Goal: Entertainment & Leisure: Consume media (video, audio)

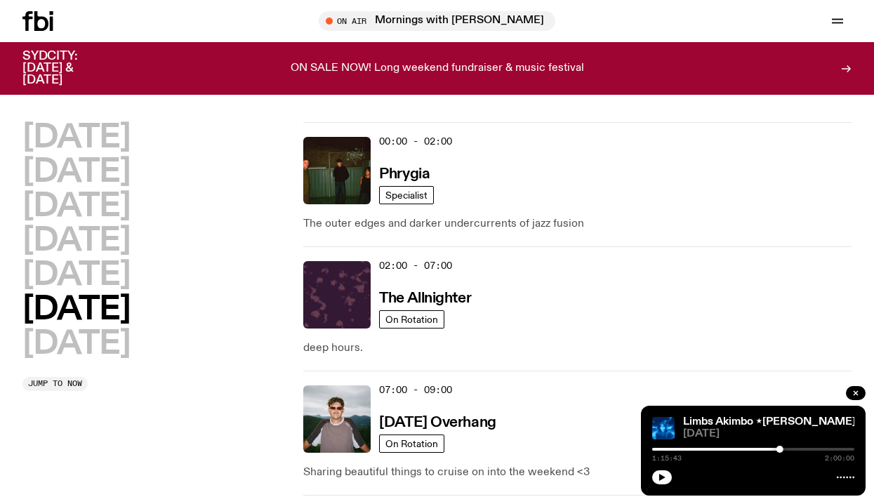
scroll to position [1318, 0]
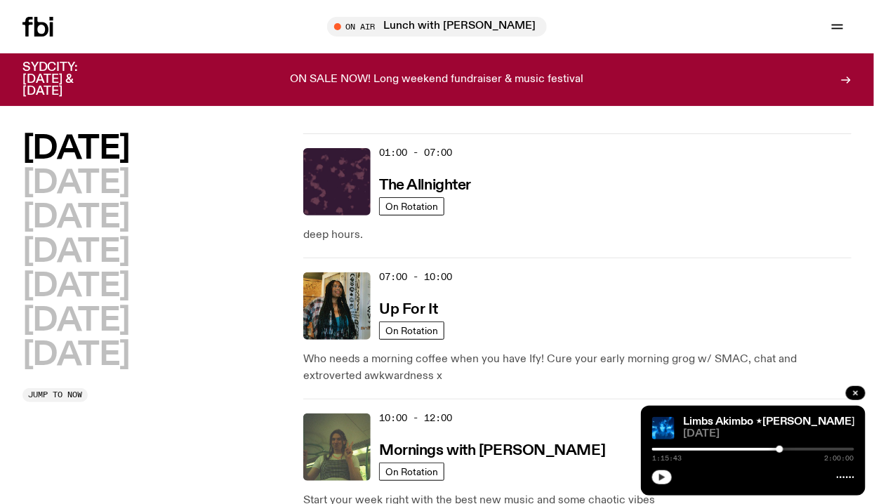
click at [656, 479] on button "button" at bounding box center [662, 477] width 20 height 14
click at [665, 477] on icon "button" at bounding box center [662, 477] width 8 height 8
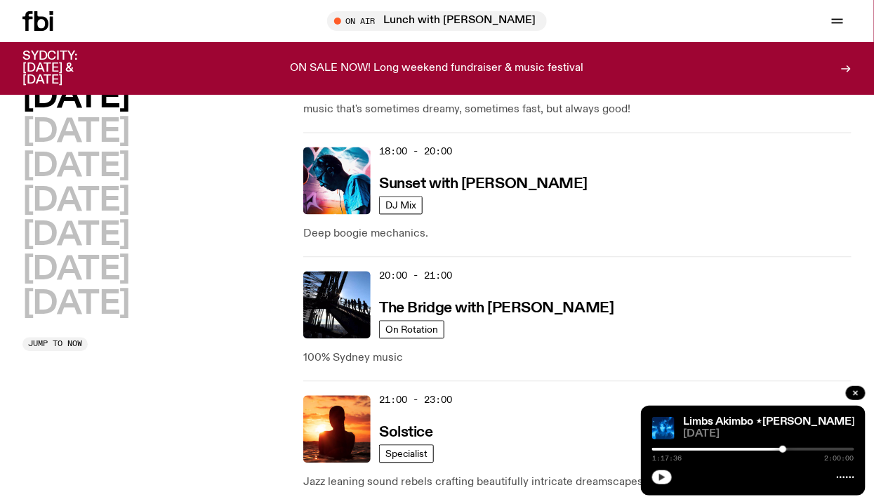
scroll to position [753, 0]
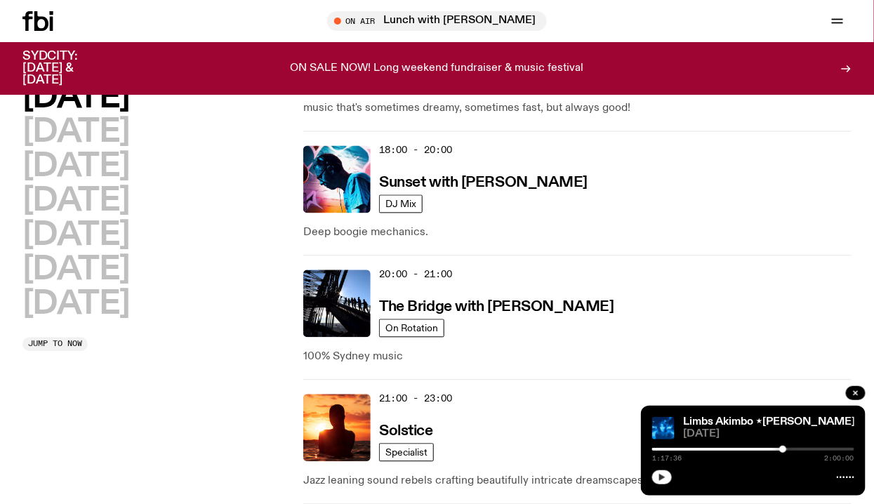
click at [663, 470] on button "button" at bounding box center [662, 477] width 20 height 14
click at [792, 444] on div "Limbs Akimbo ⋆anusha⋆ 03.05.25 1:17:46 2:00:00" at bounding box center [753, 451] width 225 height 90
click at [792, 448] on div at bounding box center [753, 449] width 202 height 3
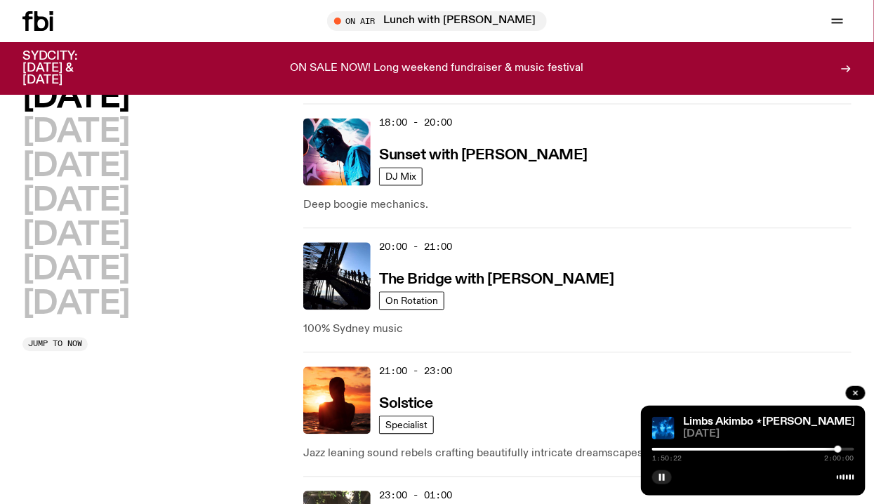
scroll to position [790, 0]
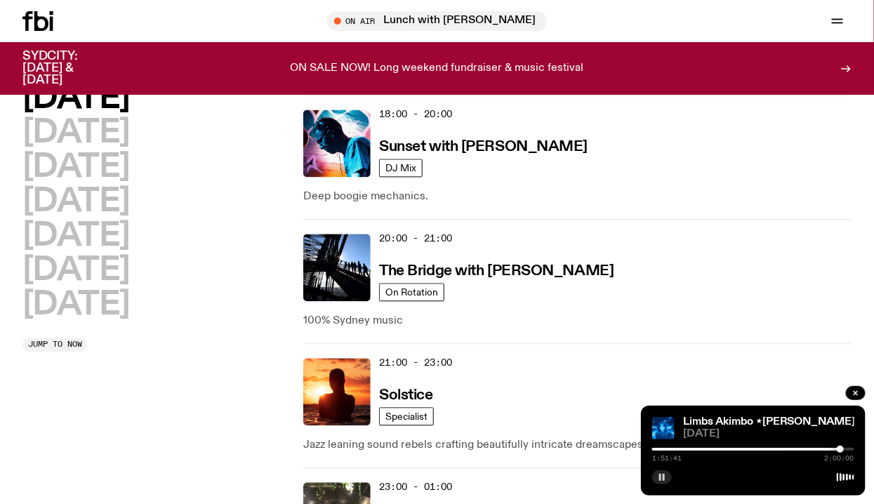
click at [658, 477] on icon "button" at bounding box center [662, 477] width 8 height 8
click at [660, 478] on icon "button" at bounding box center [662, 477] width 6 height 7
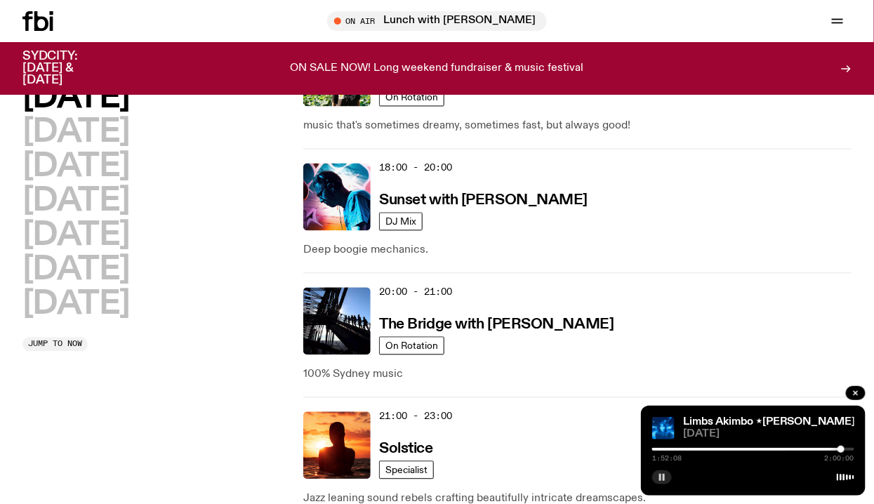
scroll to position [716, 0]
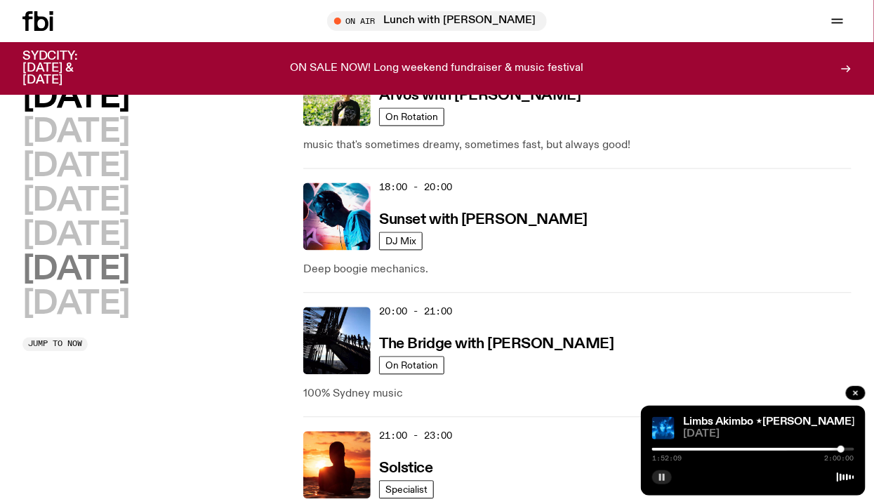
click at [130, 272] on h2 "Saturday" at bounding box center [75, 271] width 107 height 32
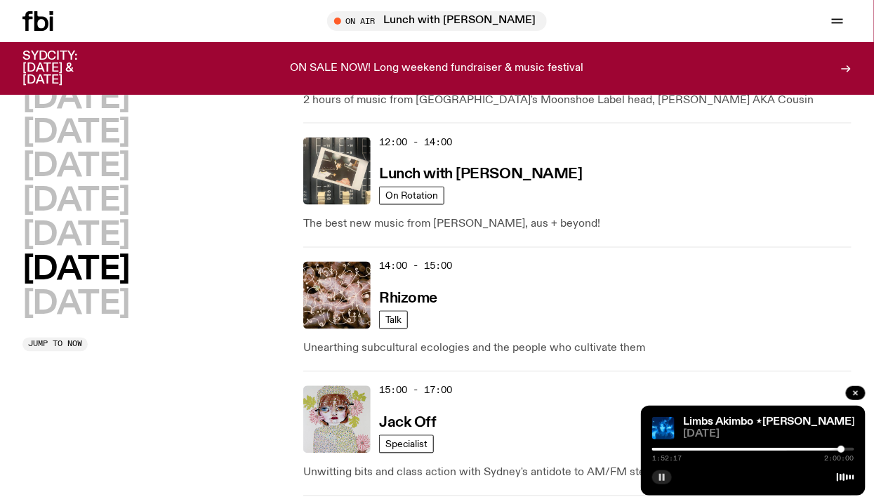
scroll to position [619, 0]
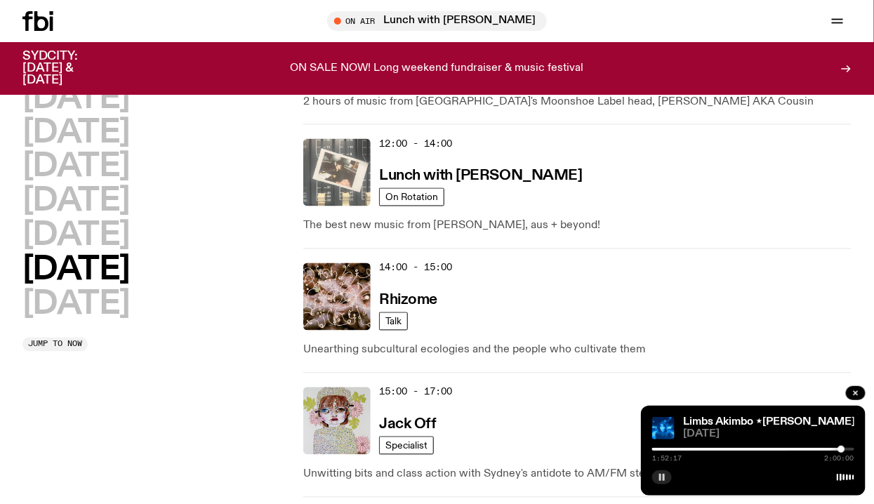
click at [358, 172] on img at bounding box center [336, 172] width 67 height 67
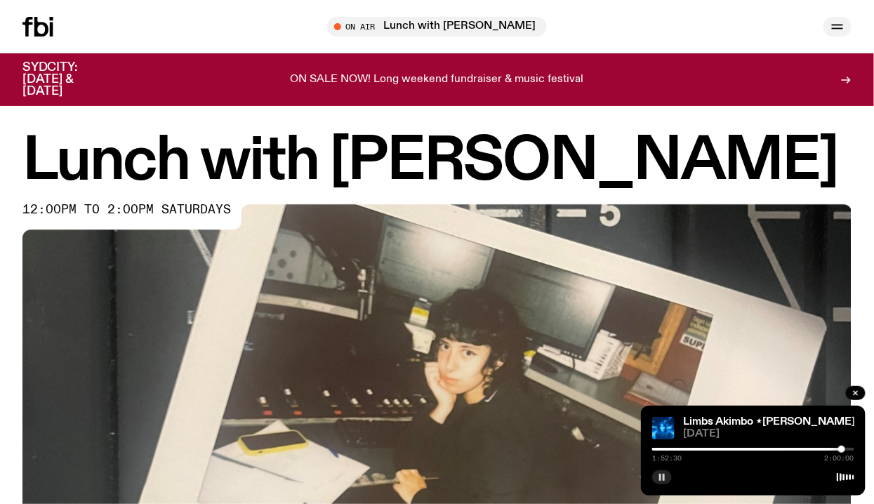
click at [839, 23] on icon "button" at bounding box center [837, 26] width 17 height 17
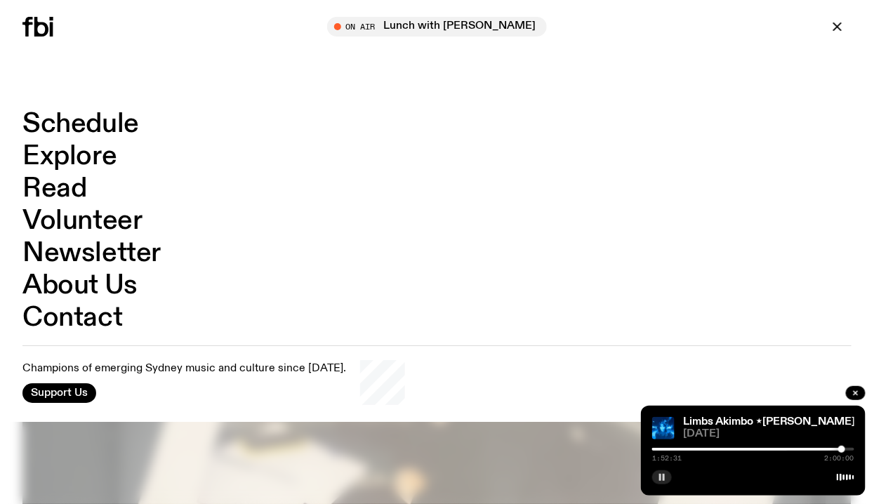
click at [110, 126] on link "Schedule" at bounding box center [80, 124] width 117 height 27
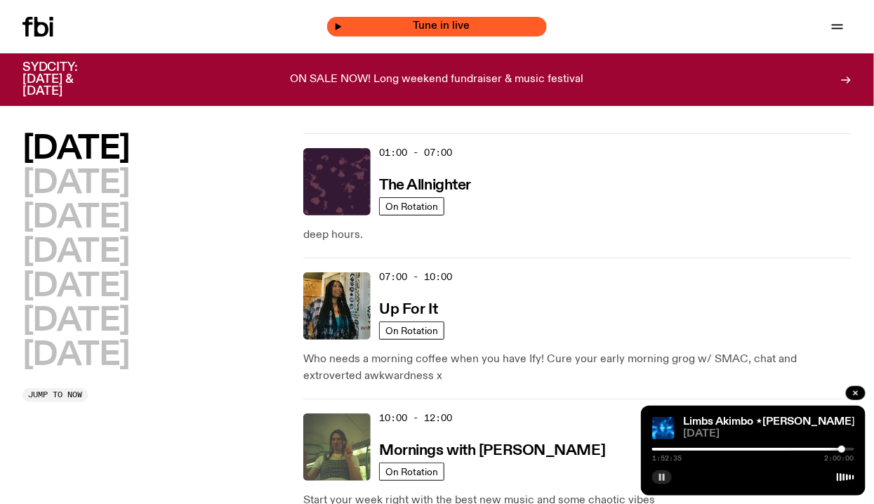
click at [361, 19] on div "Tune in live" at bounding box center [437, 27] width 220 height 20
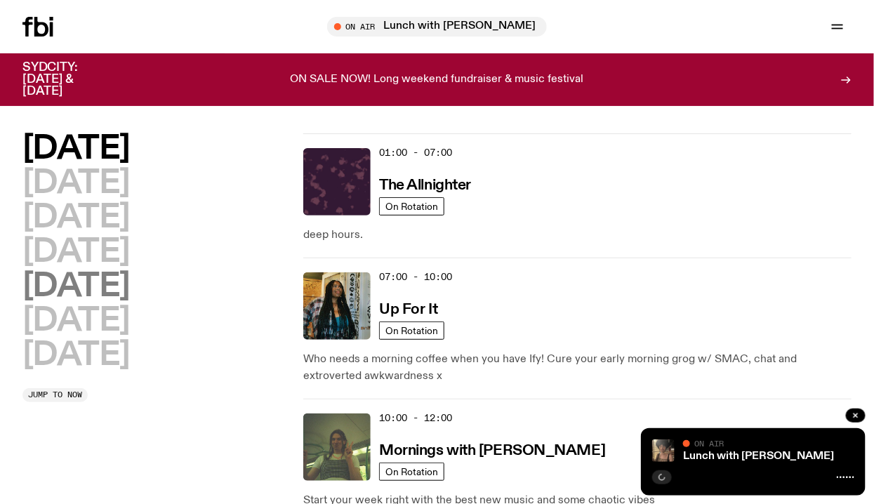
click at [90, 288] on h2 "Friday" at bounding box center [75, 287] width 107 height 32
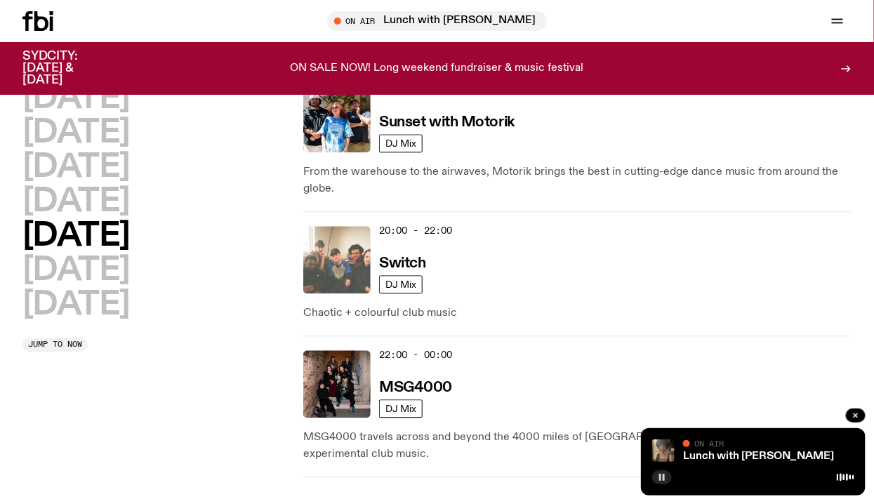
scroll to position [777, 0]
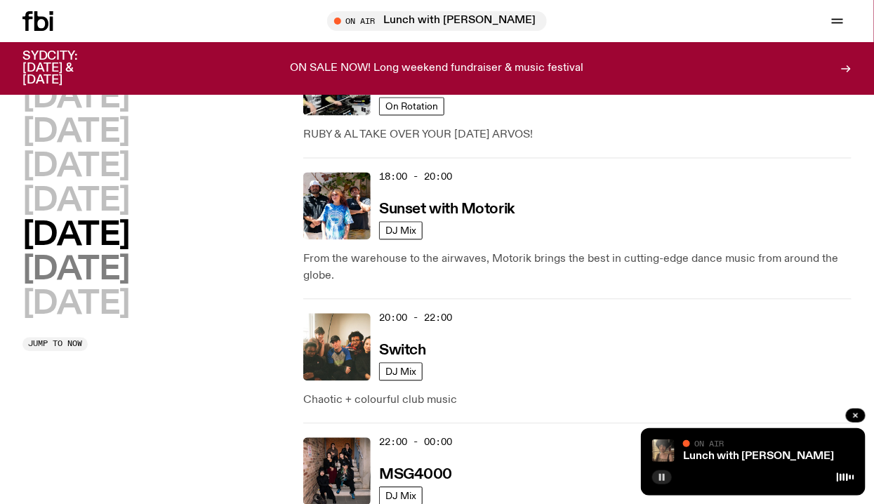
click at [123, 279] on h2 "Saturday" at bounding box center [75, 271] width 107 height 32
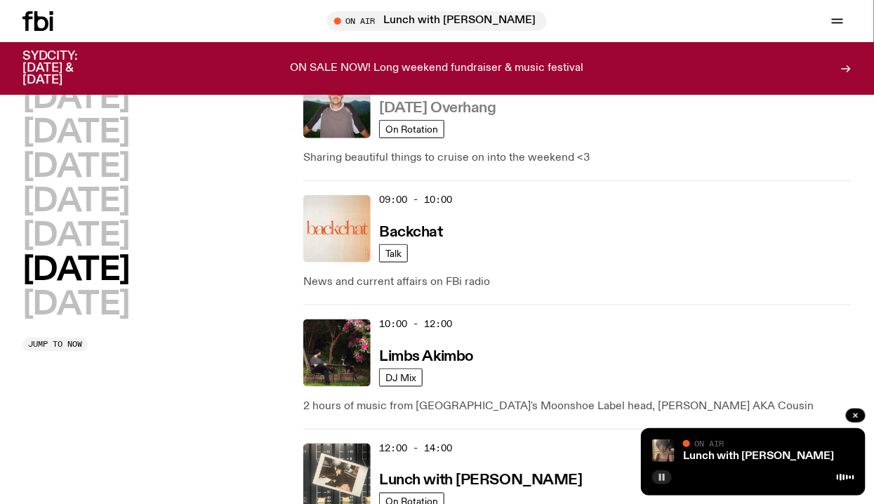
scroll to position [332, 0]
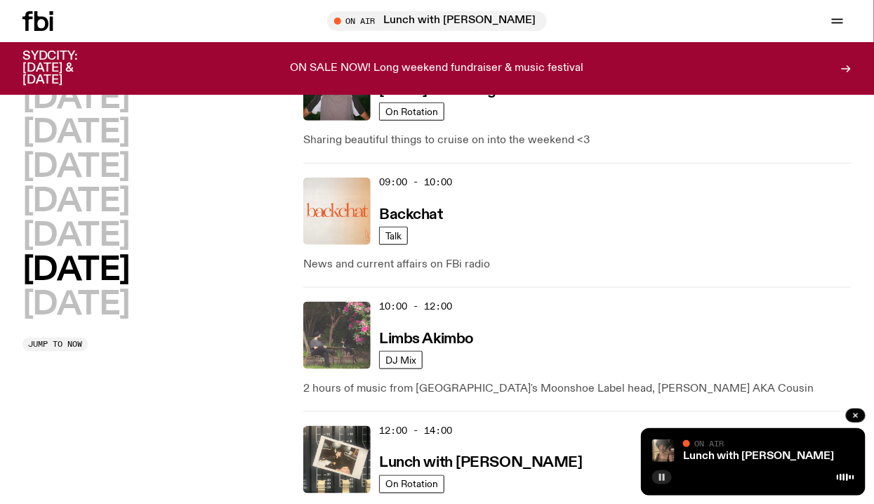
click at [339, 338] on img at bounding box center [336, 335] width 67 height 67
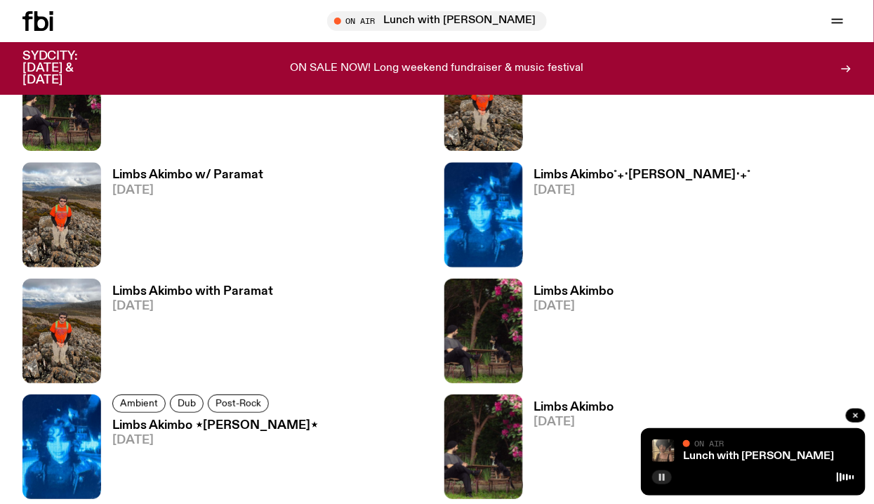
scroll to position [1556, 0]
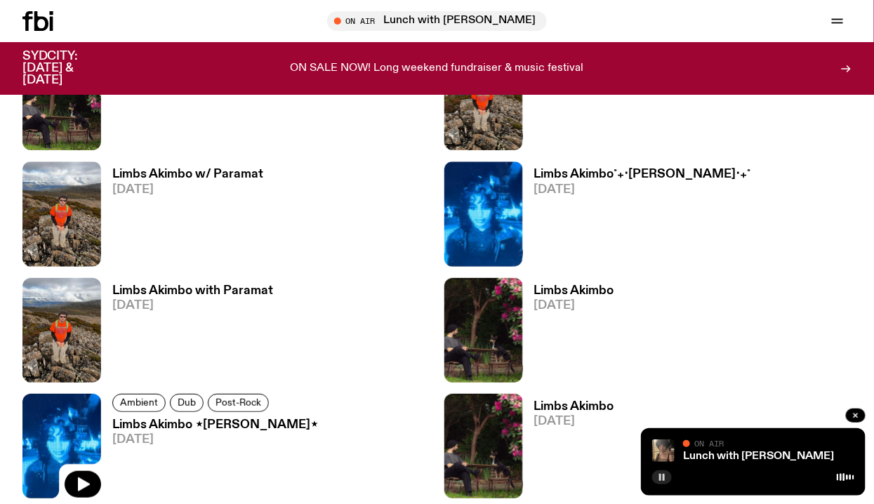
click at [62, 434] on img at bounding box center [61, 446] width 79 height 105
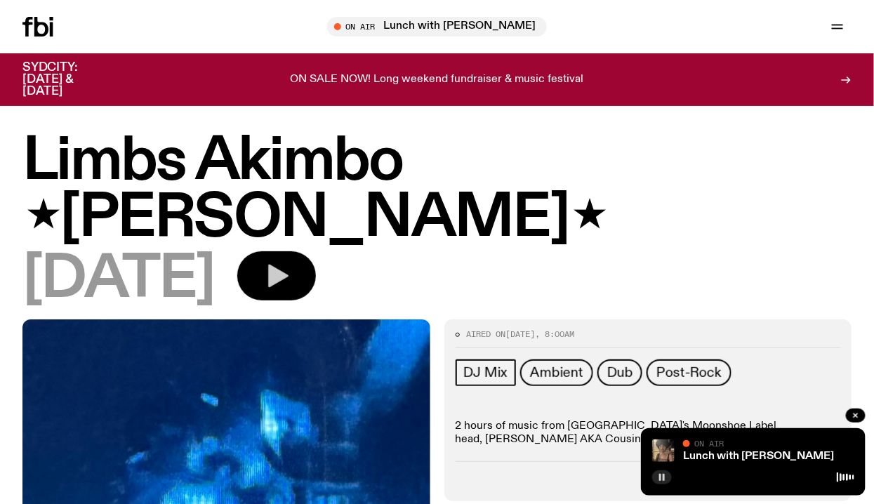
click at [291, 262] on icon "button" at bounding box center [277, 276] width 28 height 28
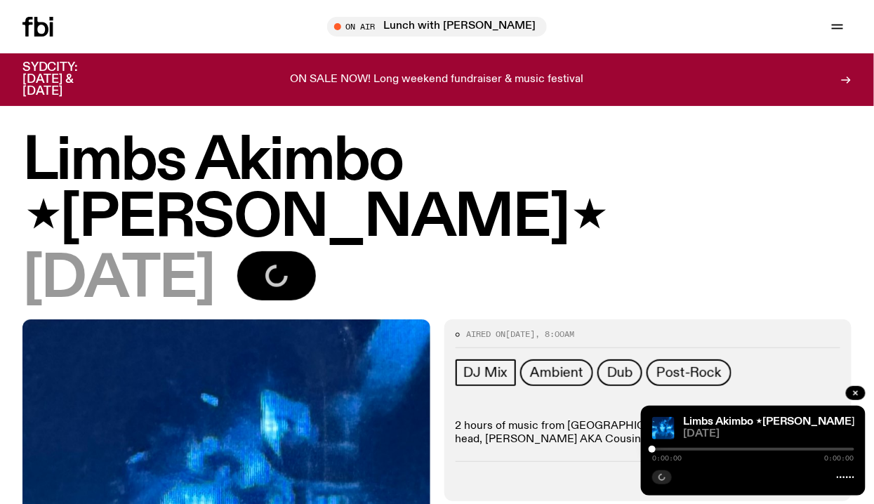
click at [794, 448] on div at bounding box center [753, 449] width 202 height 3
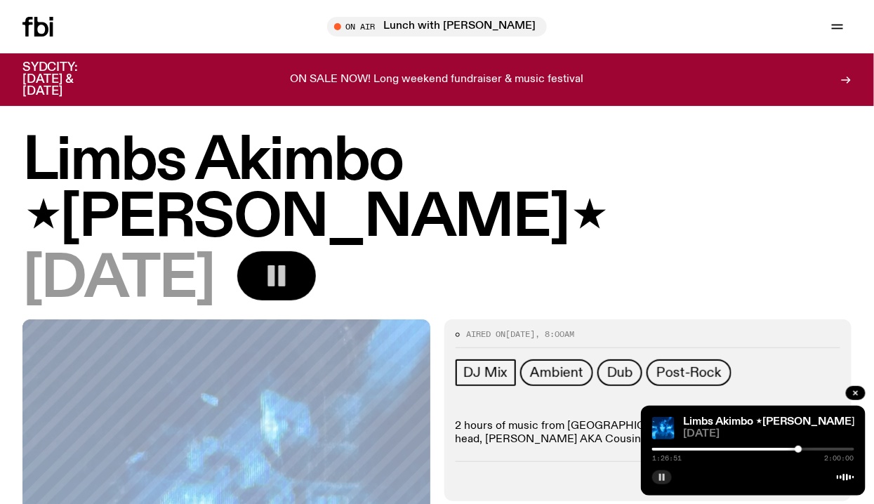
drag, startPoint x: 653, startPoint y: 446, endPoint x: 799, endPoint y: 440, distance: 146.1
click at [799, 440] on div "Limbs Akimbo ⋆anusha⋆ 03.05.25 1:26:51 2:00:00" at bounding box center [753, 451] width 225 height 90
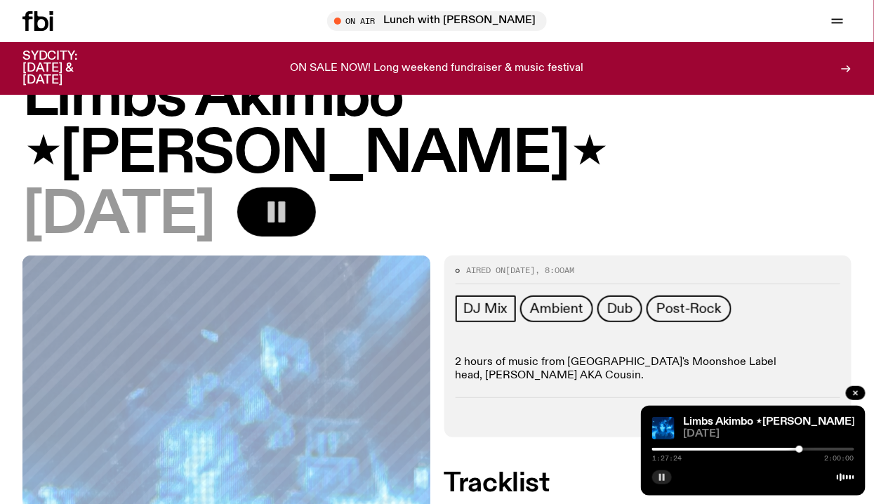
scroll to position [1, 0]
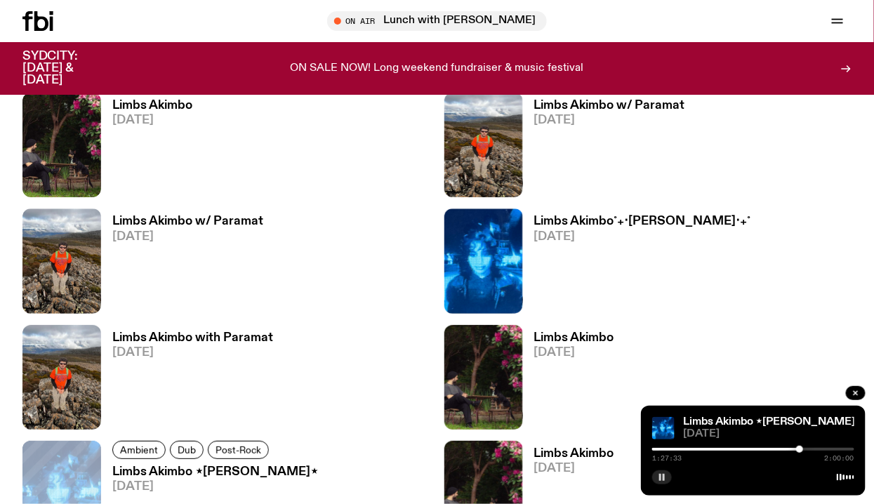
scroll to position [1482, 0]
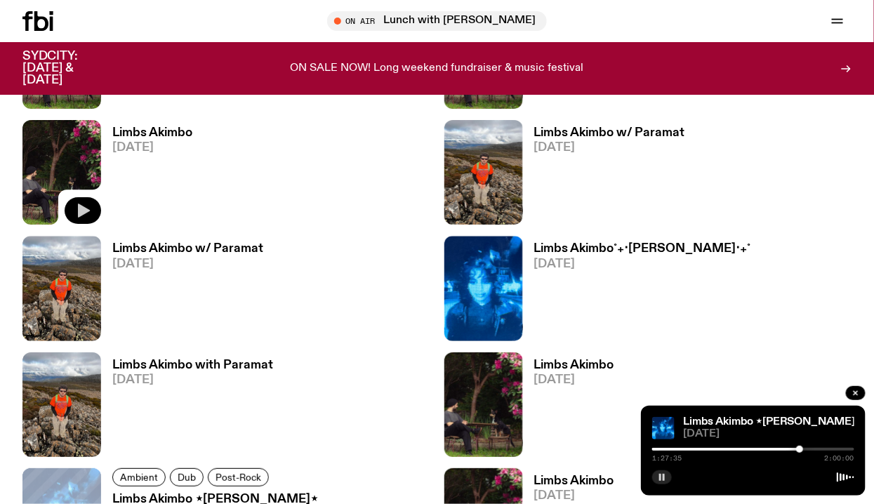
click at [81, 205] on icon "button" at bounding box center [82, 210] width 17 height 17
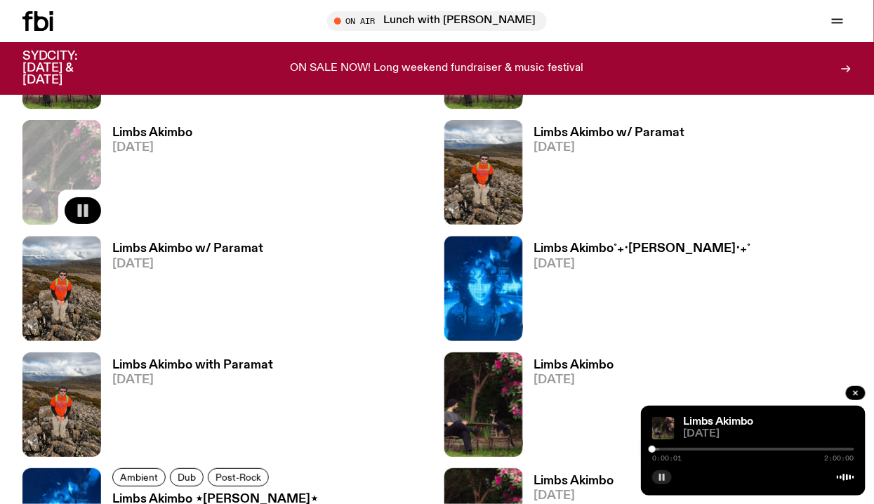
click at [686, 445] on div "0:00:01 2:00:00" at bounding box center [753, 453] width 202 height 17
drag, startPoint x: 652, startPoint y: 445, endPoint x: 672, endPoint y: 445, distance: 20.4
click at [672, 445] on div "0:00:02 2:00:00" at bounding box center [753, 453] width 202 height 17
drag, startPoint x: 651, startPoint y: 448, endPoint x: 673, endPoint y: 447, distance: 21.8
click at [673, 447] on div at bounding box center [669, 449] width 7 height 7
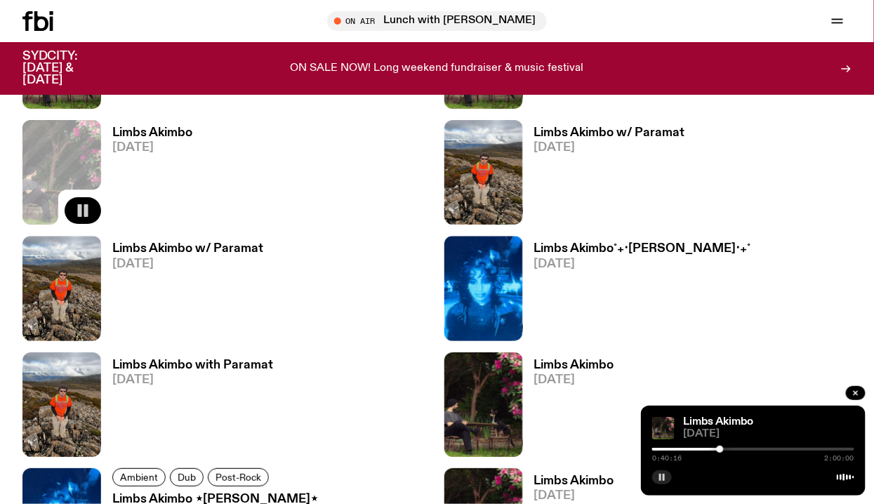
click at [661, 474] on icon "button" at bounding box center [662, 477] width 8 height 8
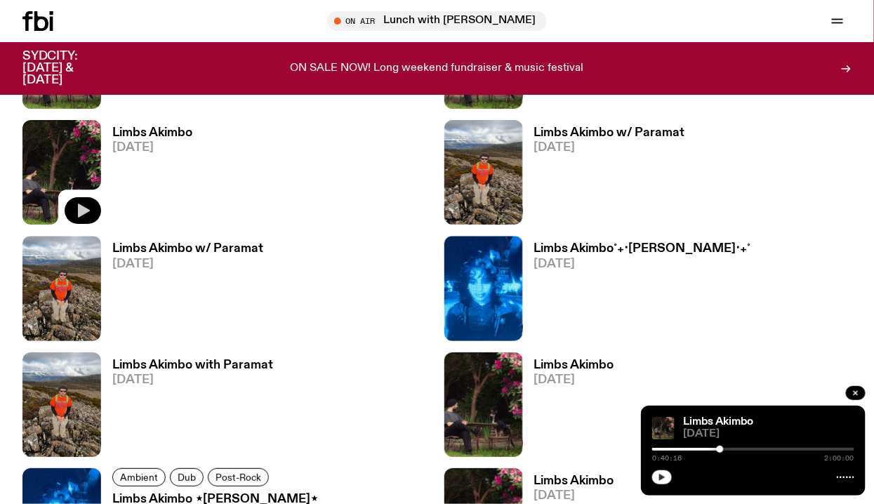
click at [660, 477] on icon "button" at bounding box center [662, 477] width 6 height 7
